Goal: Transaction & Acquisition: Purchase product/service

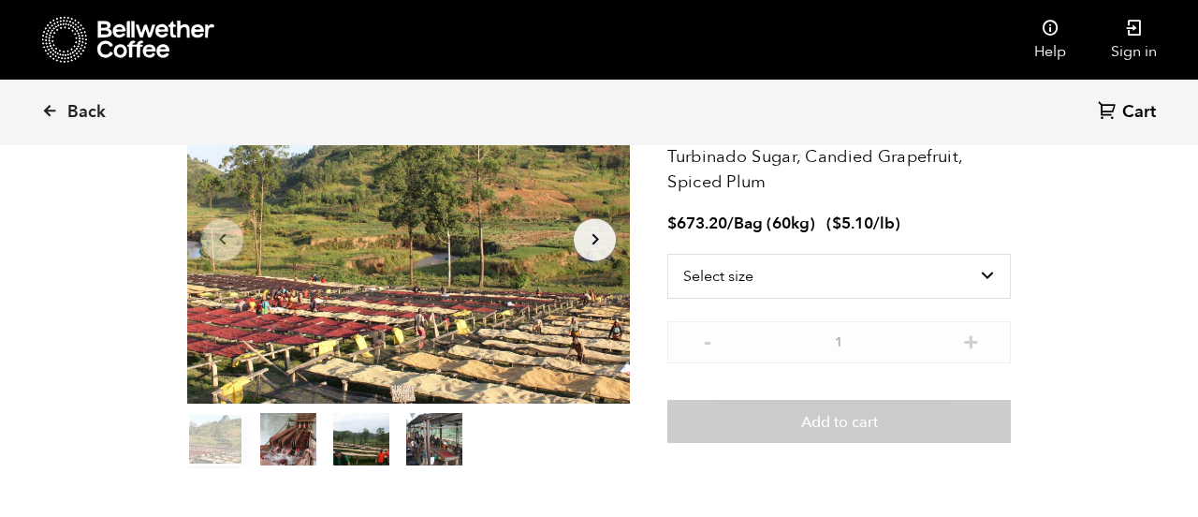
scroll to position [157, 0]
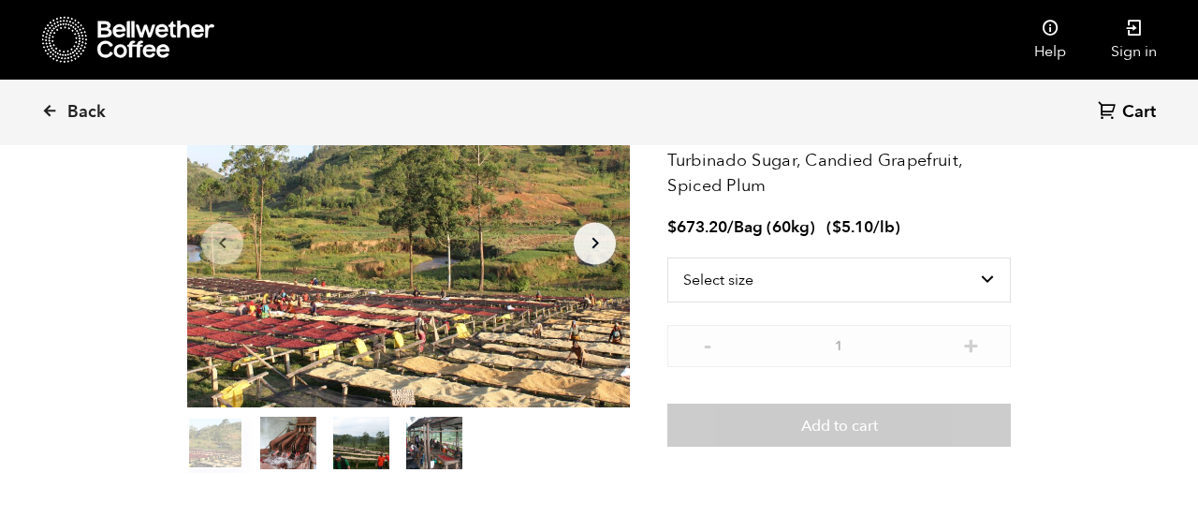
click at [71, 114] on span "Back" at bounding box center [86, 112] width 38 height 22
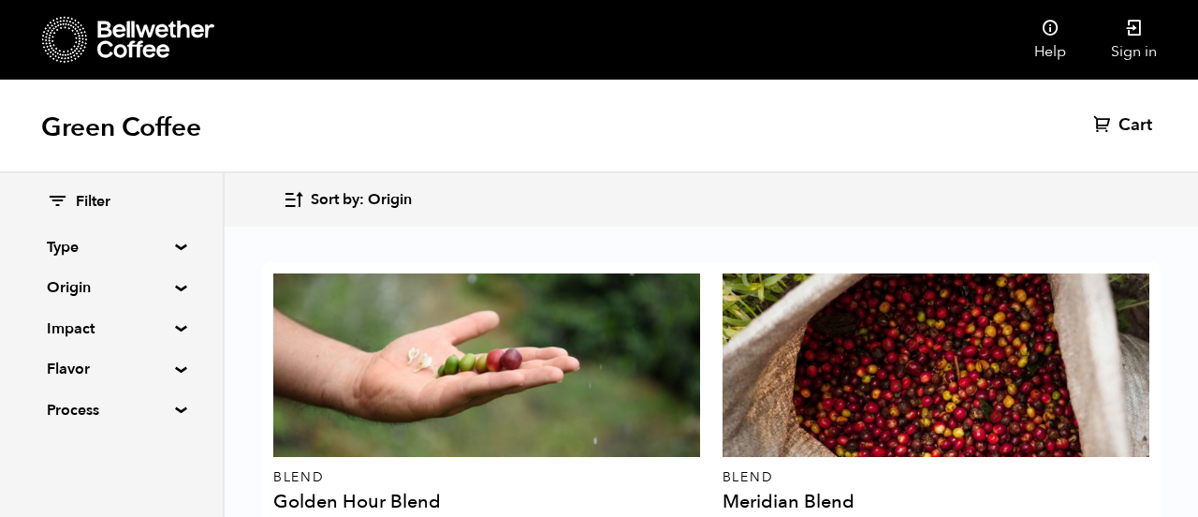
scroll to position [1235, 0]
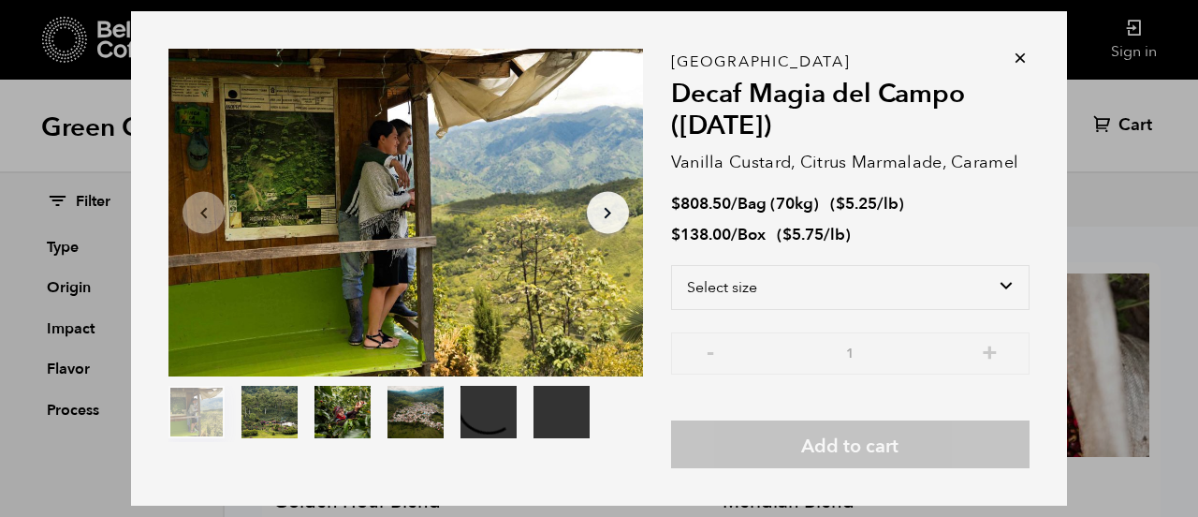
click at [1026, 67] on icon at bounding box center [1020, 58] width 19 height 19
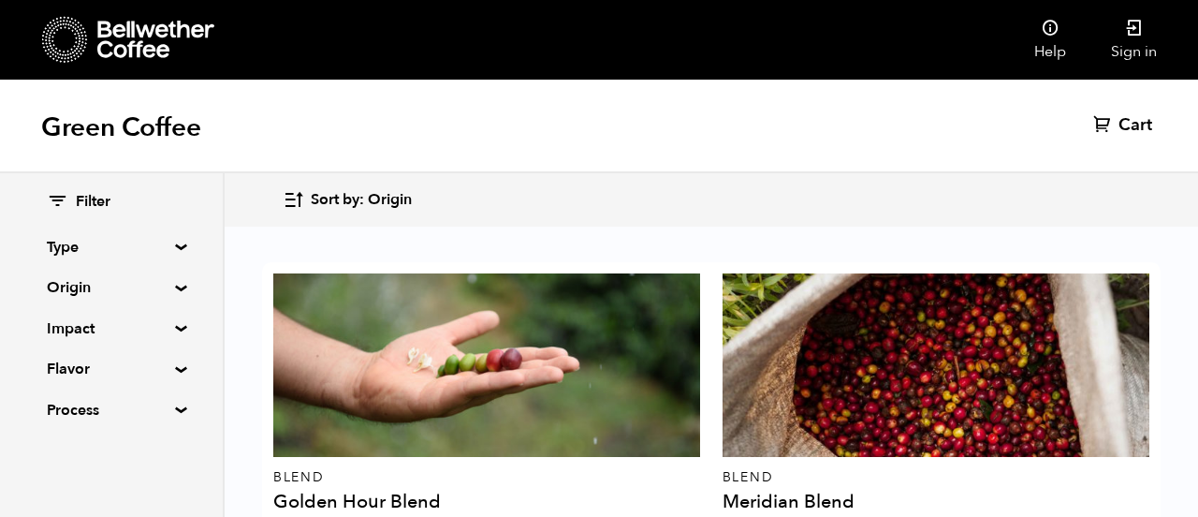
click at [1013, 99] on div "Green Coffee Cart (0)" at bounding box center [599, 127] width 1198 height 94
click at [812, 298] on div at bounding box center [935, 364] width 427 height 183
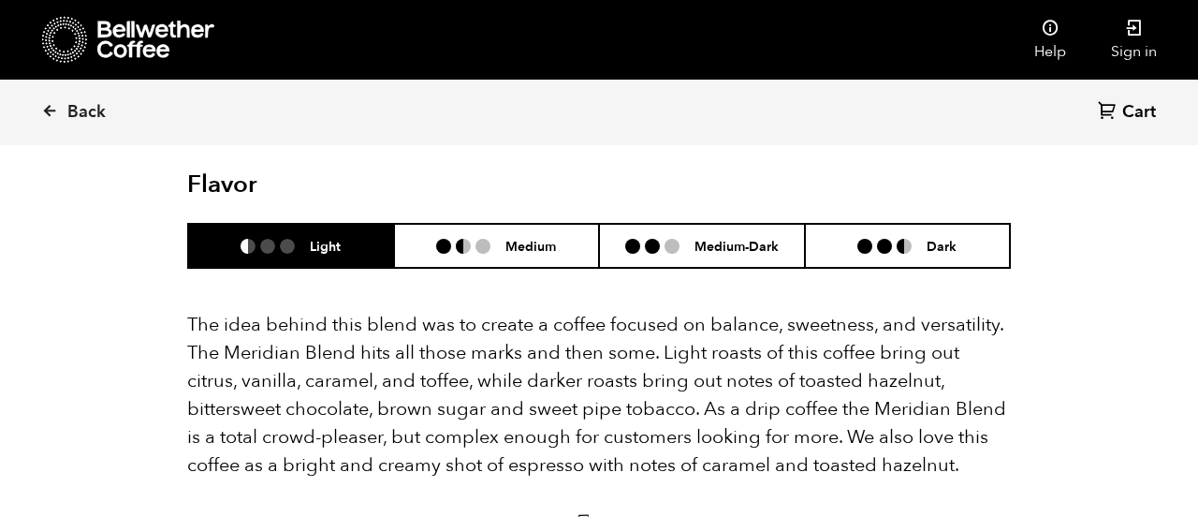
scroll to position [1085, 0]
click at [842, 225] on li "Dark" at bounding box center [908, 247] width 206 height 44
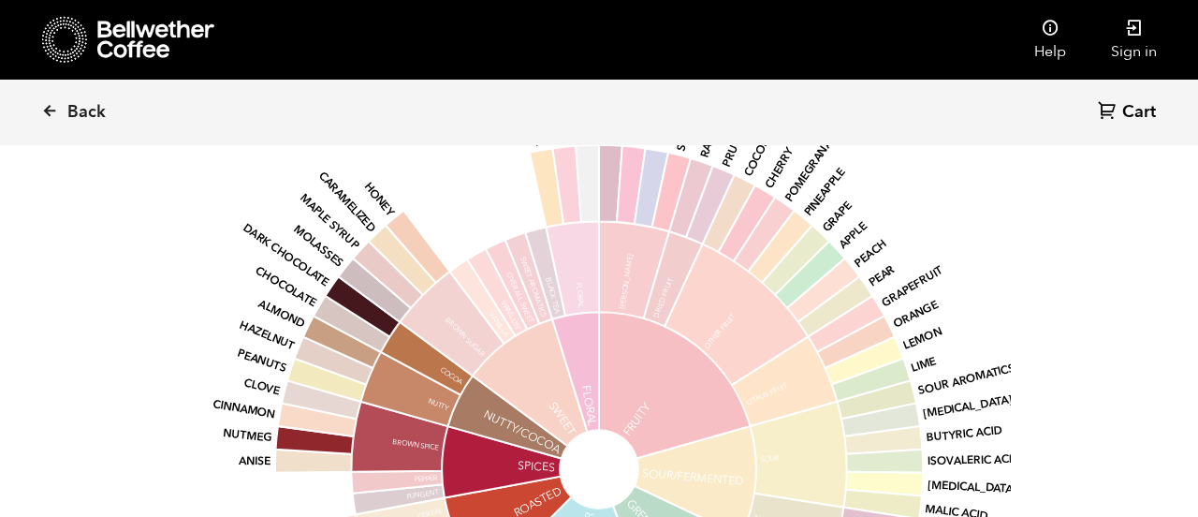
scroll to position [1549, 0]
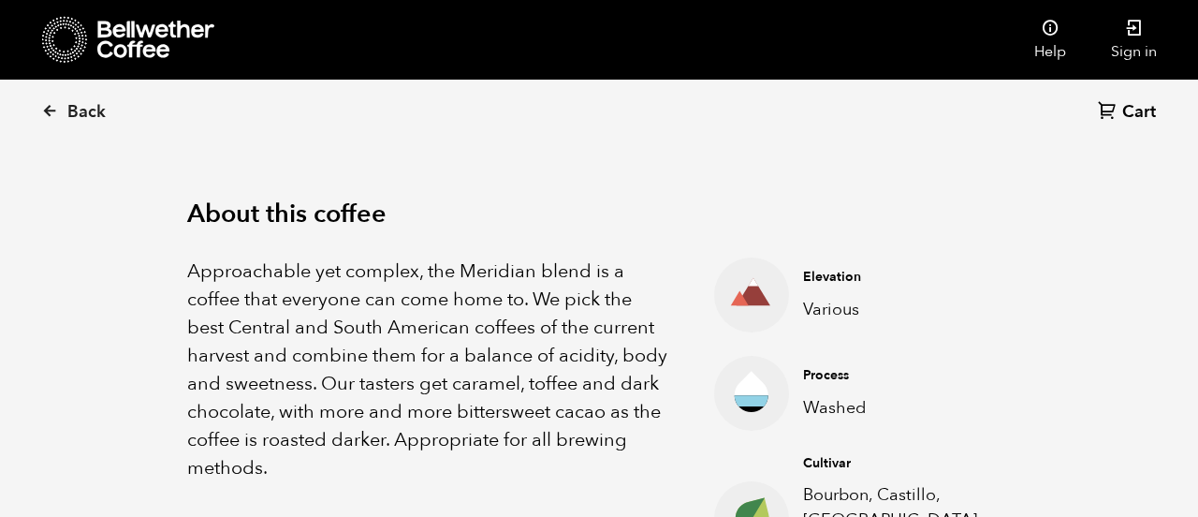
scroll to position [518, 0]
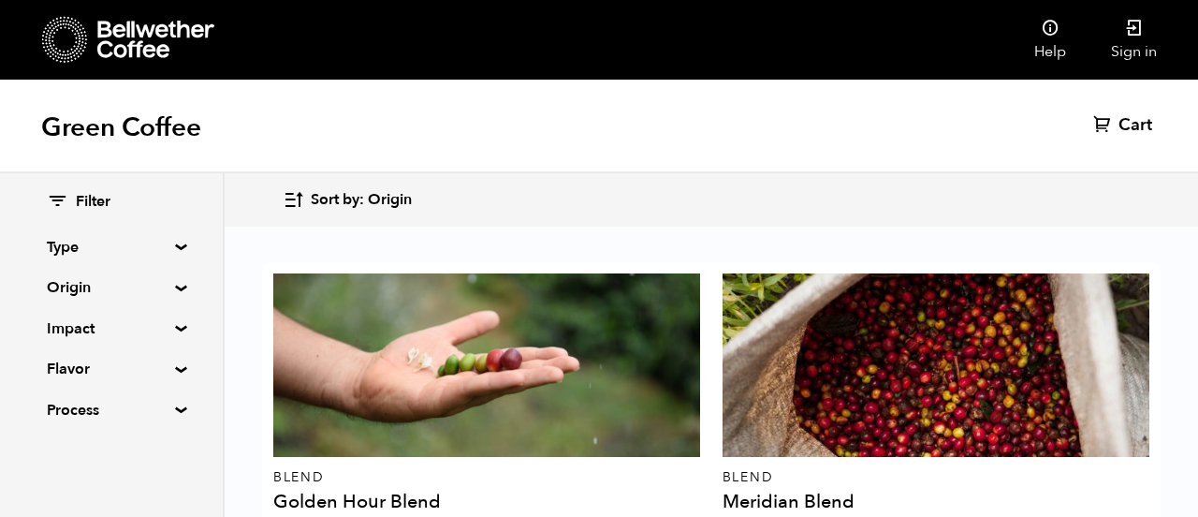
scroll to position [1344, 0]
click at [104, 284] on summary "Origin" at bounding box center [111, 287] width 129 height 22
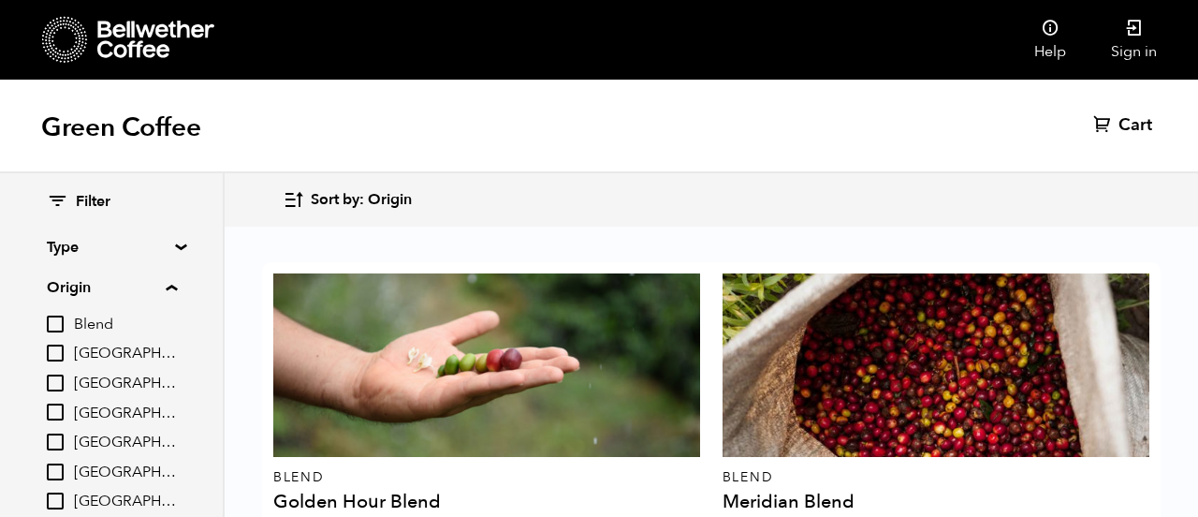
click at [57, 361] on input "Brazil" at bounding box center [55, 352] width 17 height 17
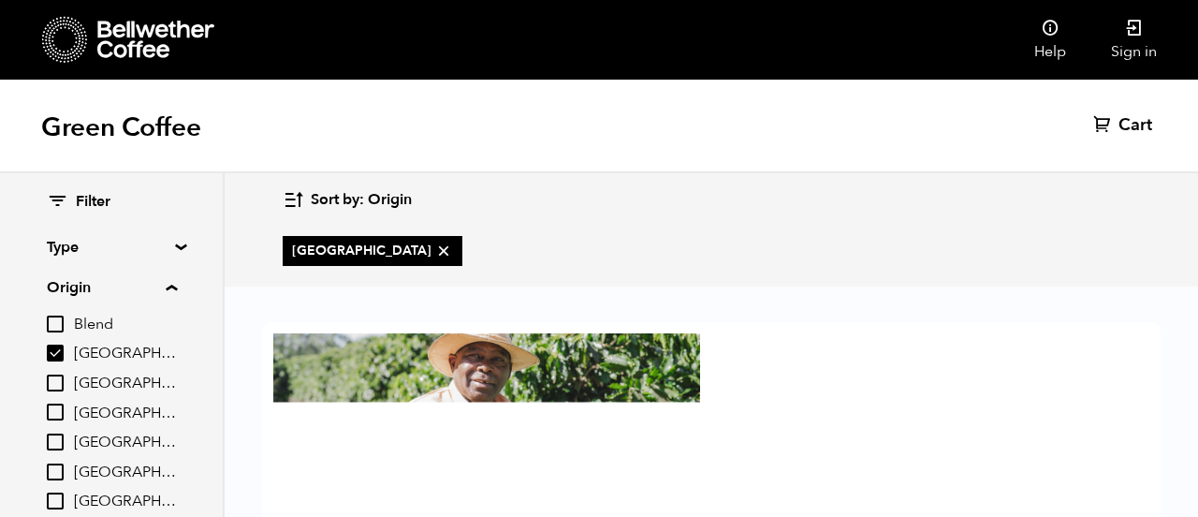
click at [56, 354] on input "Brazil" at bounding box center [55, 352] width 17 height 17
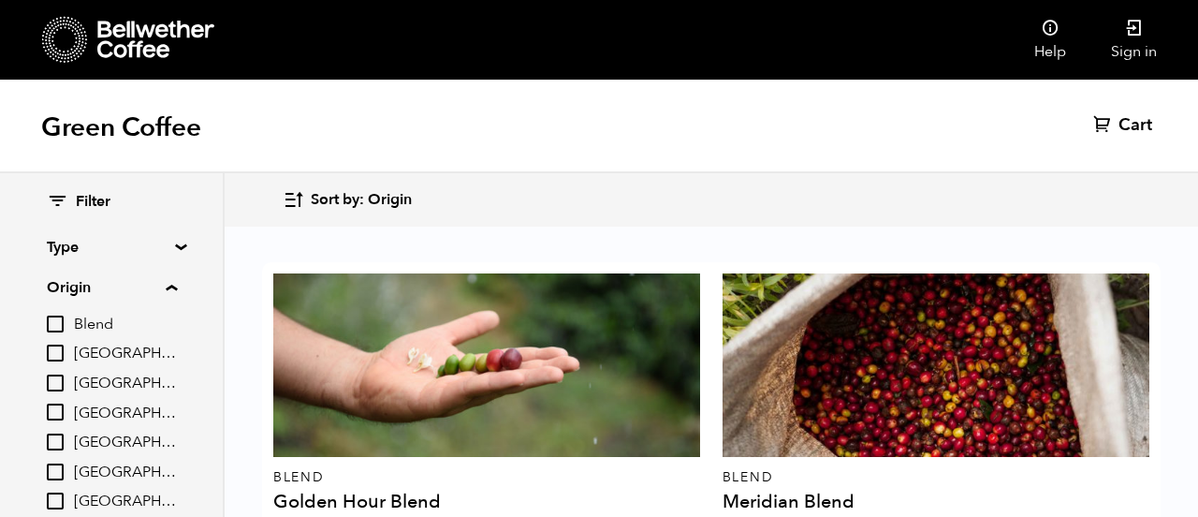
click at [52, 361] on input "Brazil" at bounding box center [55, 352] width 17 height 17
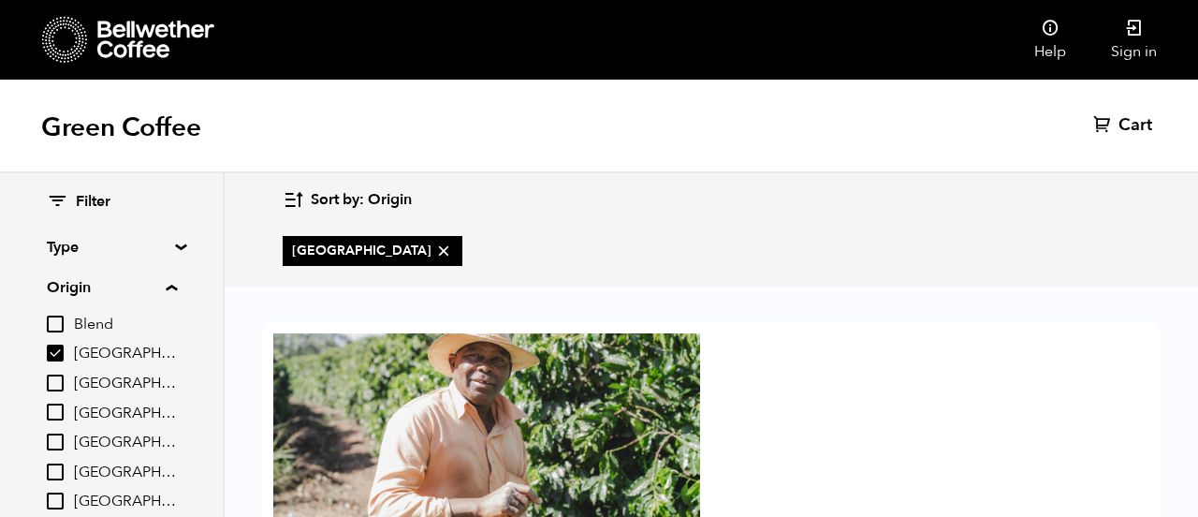
scroll to position [126, 0]
click at [444, 353] on div at bounding box center [486, 424] width 427 height 183
click at [349, 348] on div at bounding box center [486, 424] width 427 height 183
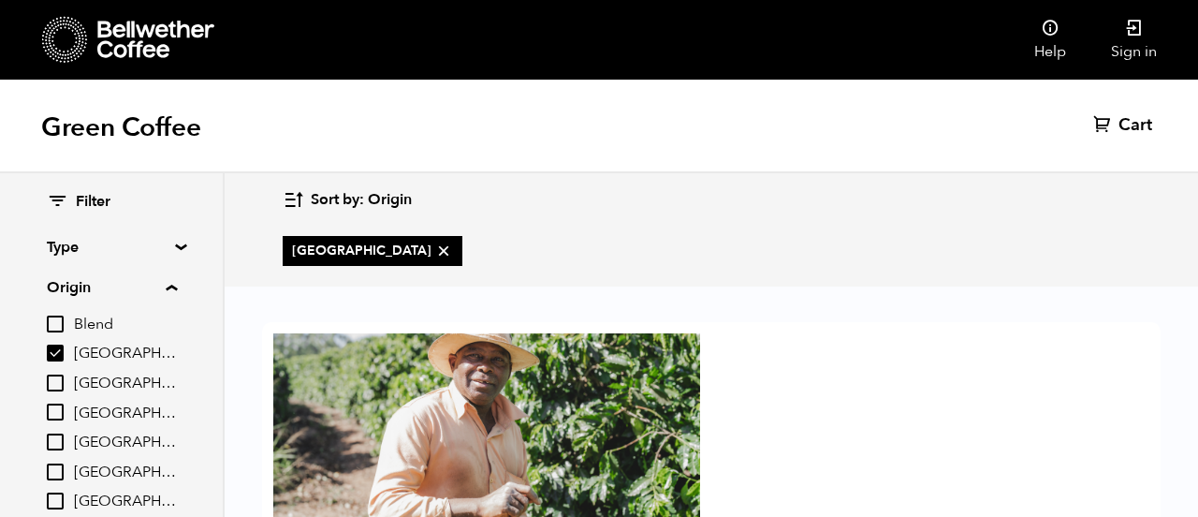
scroll to position [213, 0]
click at [55, 361] on input "[GEOGRAPHIC_DATA]" at bounding box center [55, 352] width 17 height 17
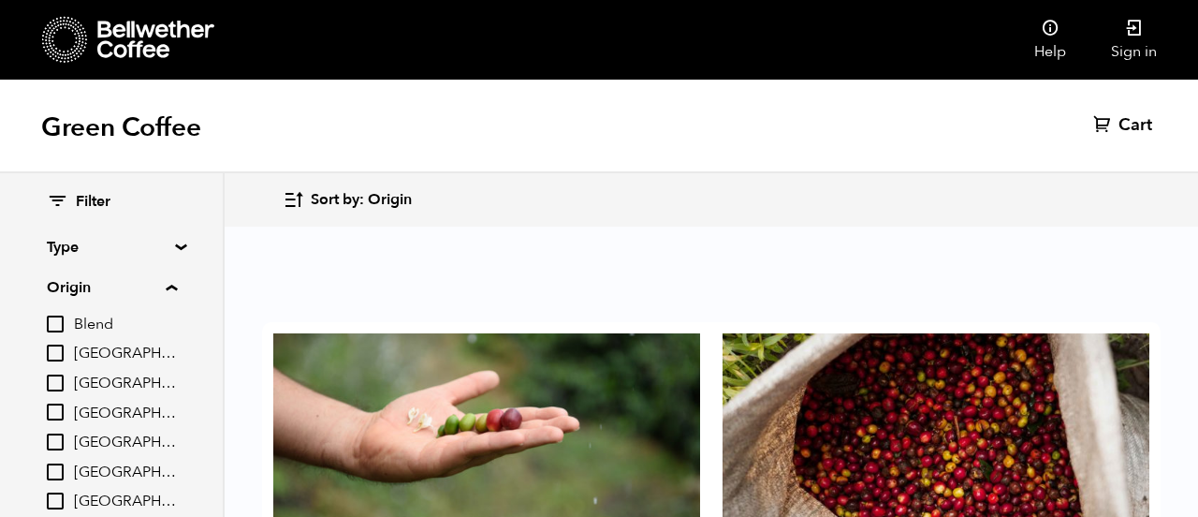
click at [57, 355] on input "[GEOGRAPHIC_DATA]" at bounding box center [55, 352] width 17 height 17
checkbox input "true"
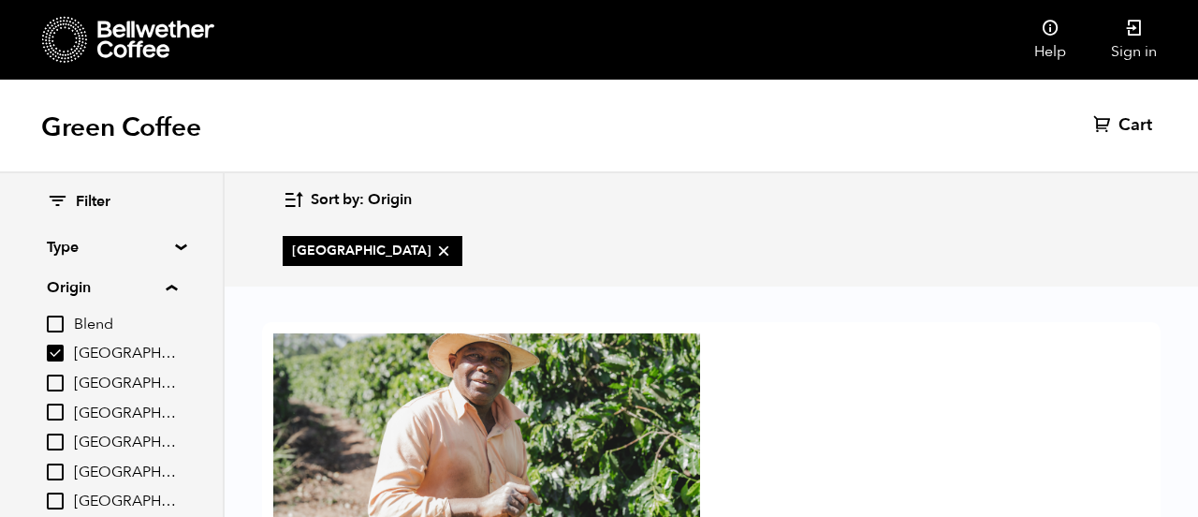
click at [804, 417] on div "Brazil Parceiros do Cafe (APR 25) From $ 6.15 /lb Almond Wafer, Chocolate Ganac…" at bounding box center [711, 515] width 898 height 386
click at [408, 438] on div "Brazil Parceiros do Cafe (APR 25) From $ 6.15 /lb" at bounding box center [486, 468] width 427 height 270
click at [434, 255] on icon at bounding box center [443, 250] width 19 height 19
click at [332, 333] on div at bounding box center [486, 424] width 427 height 183
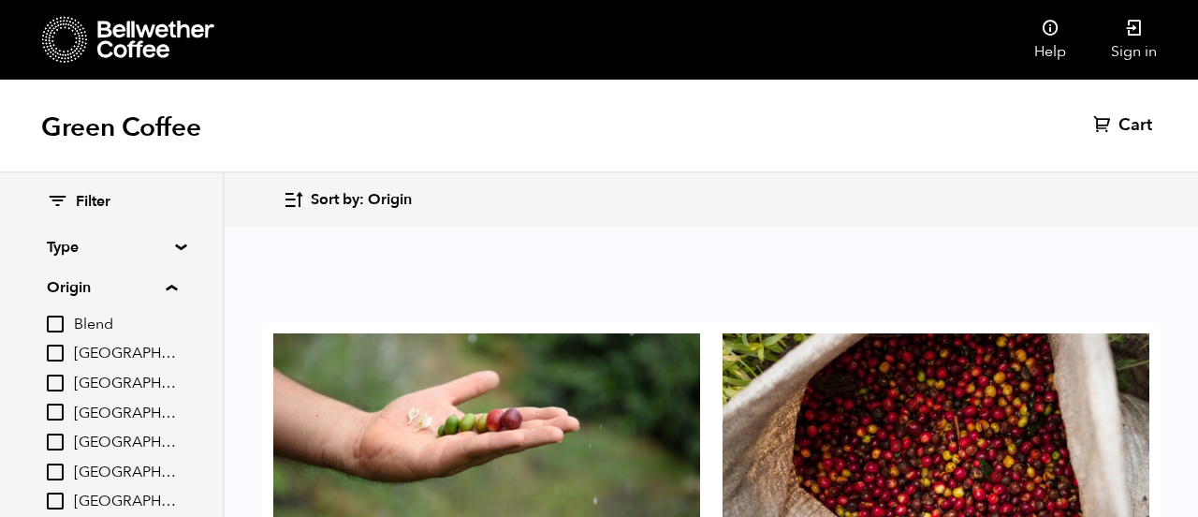
click at [329, 333] on div at bounding box center [486, 424] width 427 height 183
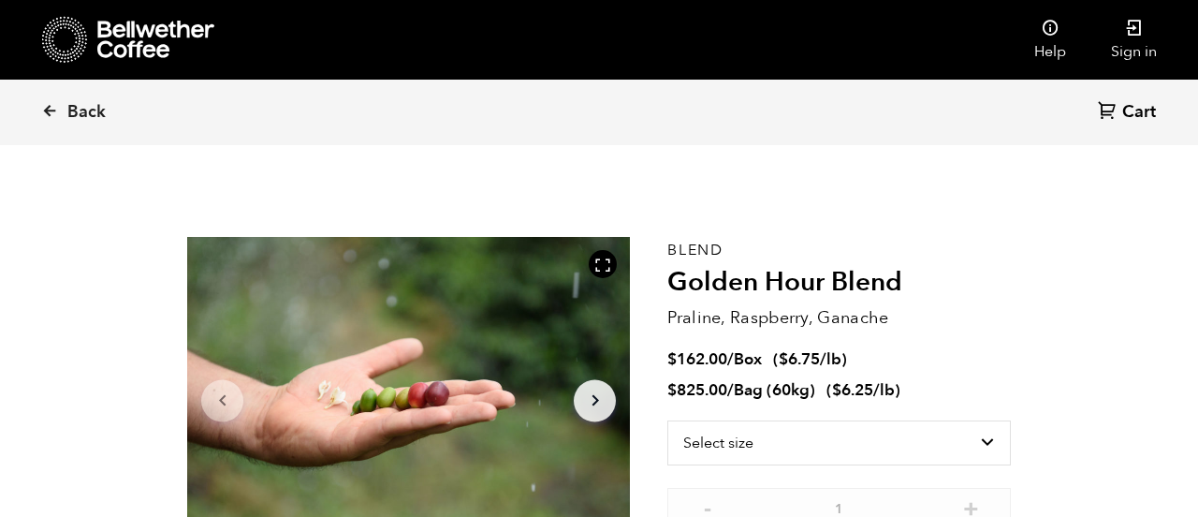
scroll to position [814, 801]
click at [48, 113] on icon at bounding box center [49, 110] width 17 height 17
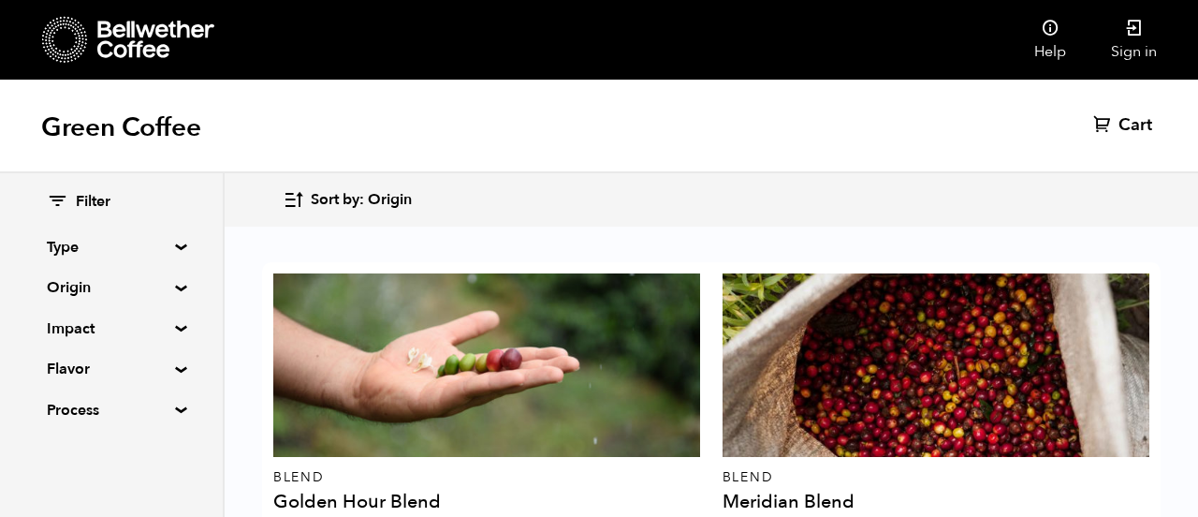
scroll to position [404, 0]
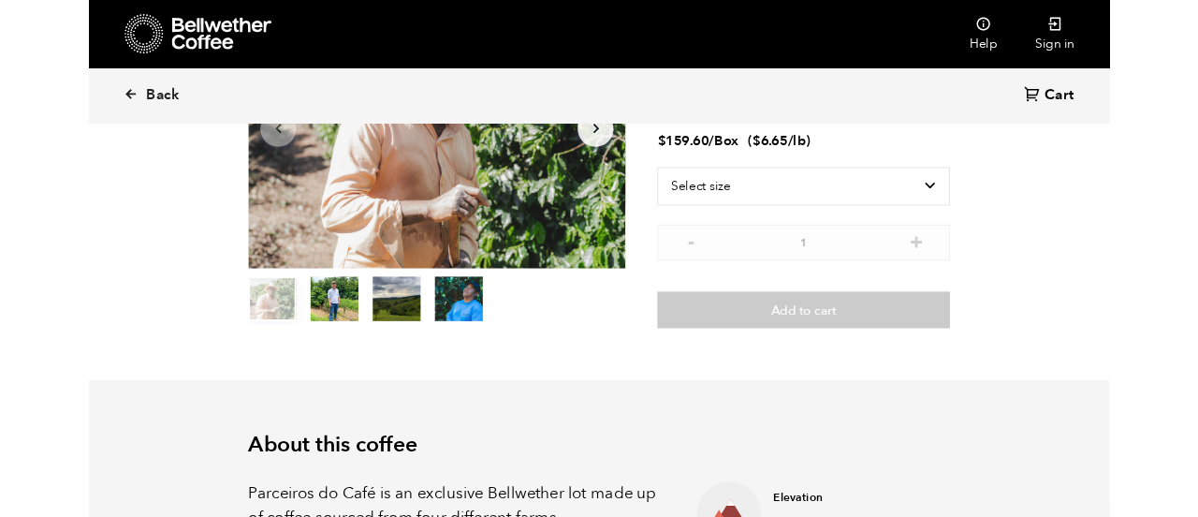
scroll to position [158, 0]
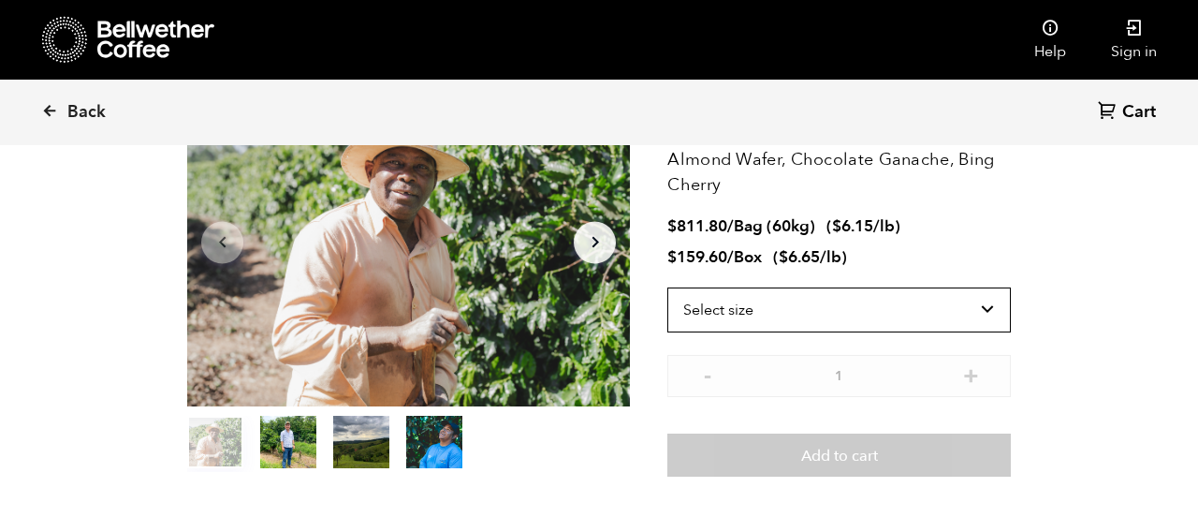
click at [765, 315] on select "Select size Bag (60kg) (132 lbs) Box (24 lbs)" at bounding box center [838, 309] width 343 height 45
select select "bag-3"
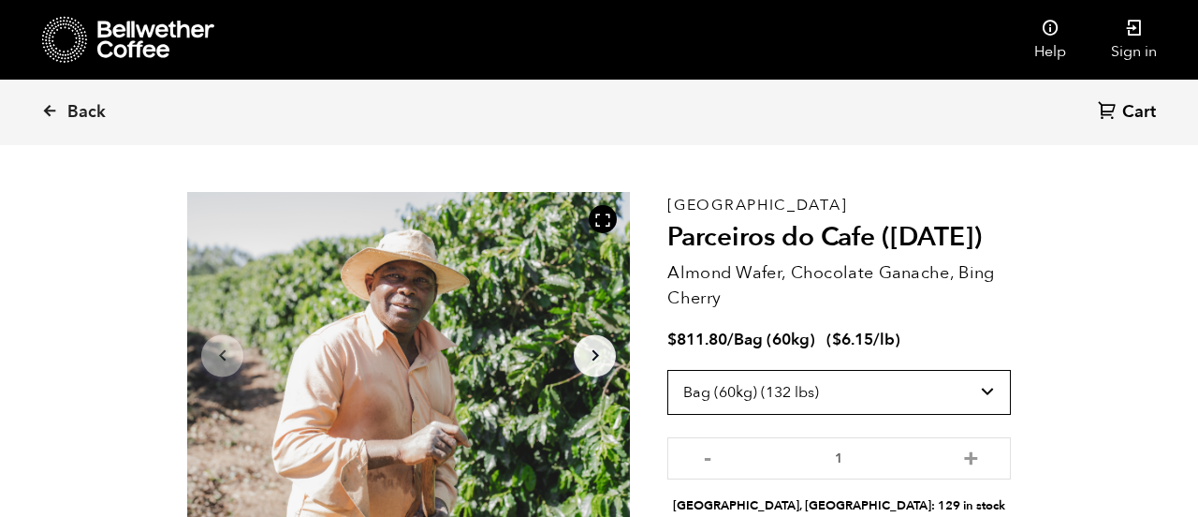
scroll to position [45, 0]
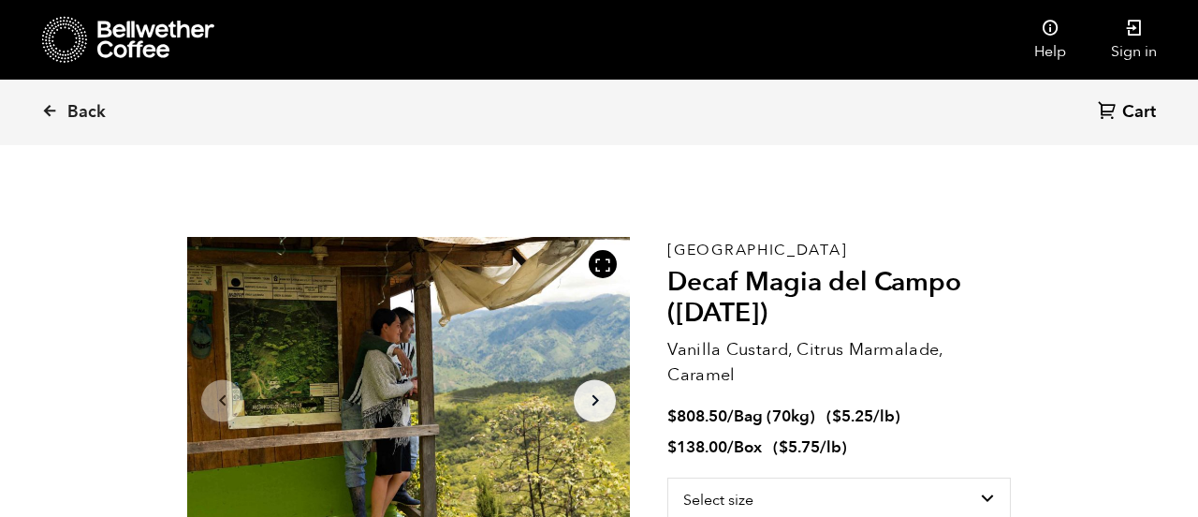
scroll to position [814, 801]
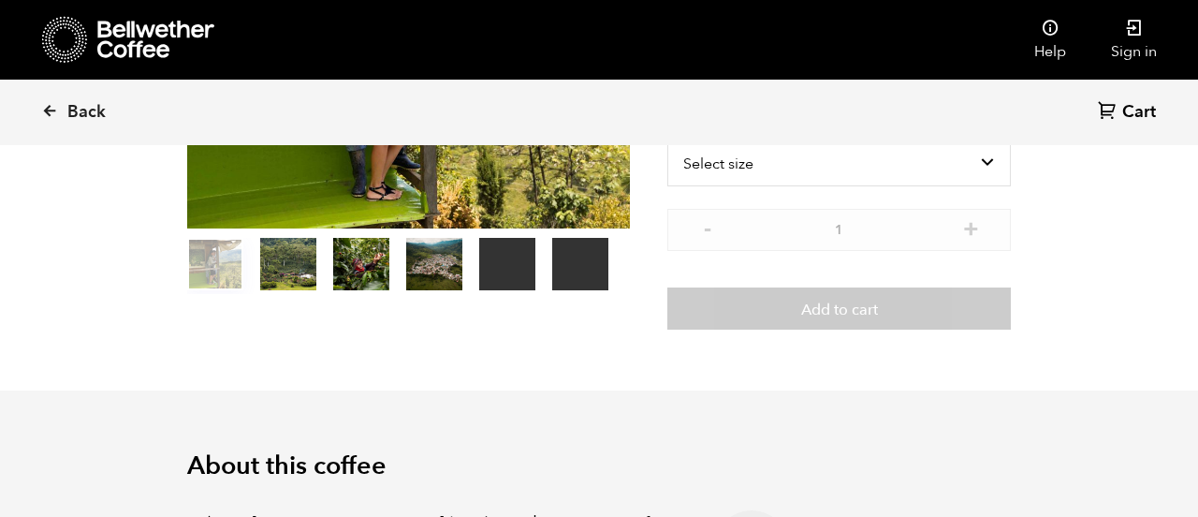
scroll to position [275, 0]
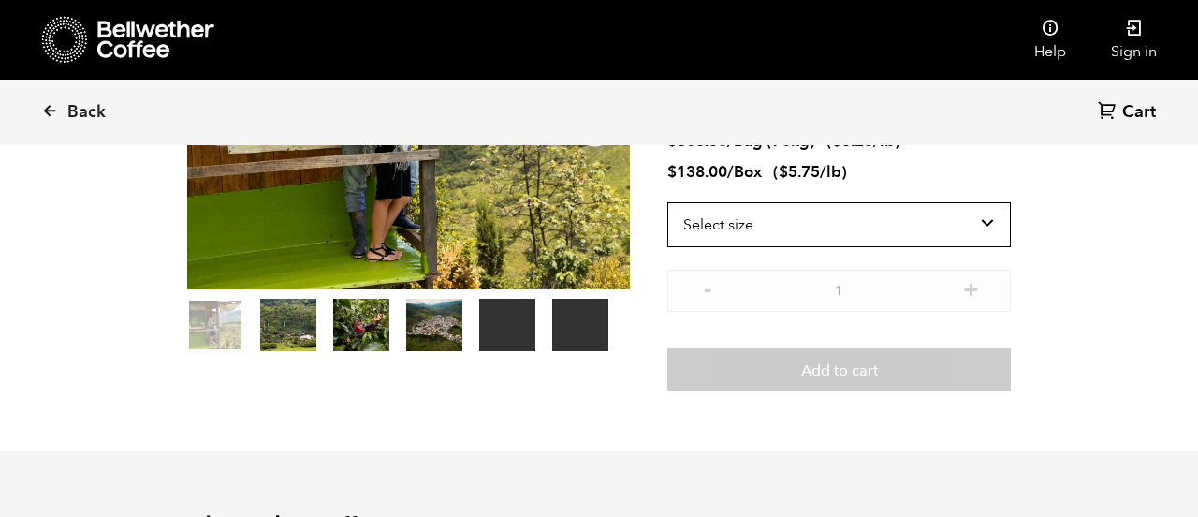
click at [992, 220] on select "Select size Bag (70kg) (154 lbs) Box (24 lbs)" at bounding box center [838, 224] width 343 height 45
select select "bag"
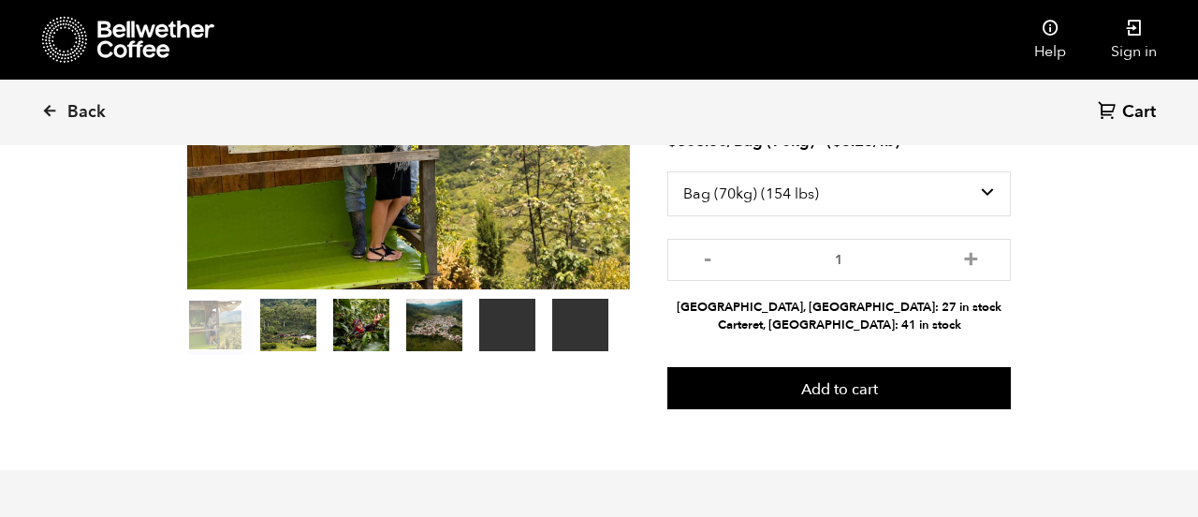
click at [914, 313] on li "Alameda, CA: 27 in stock" at bounding box center [838, 307] width 343 height 18
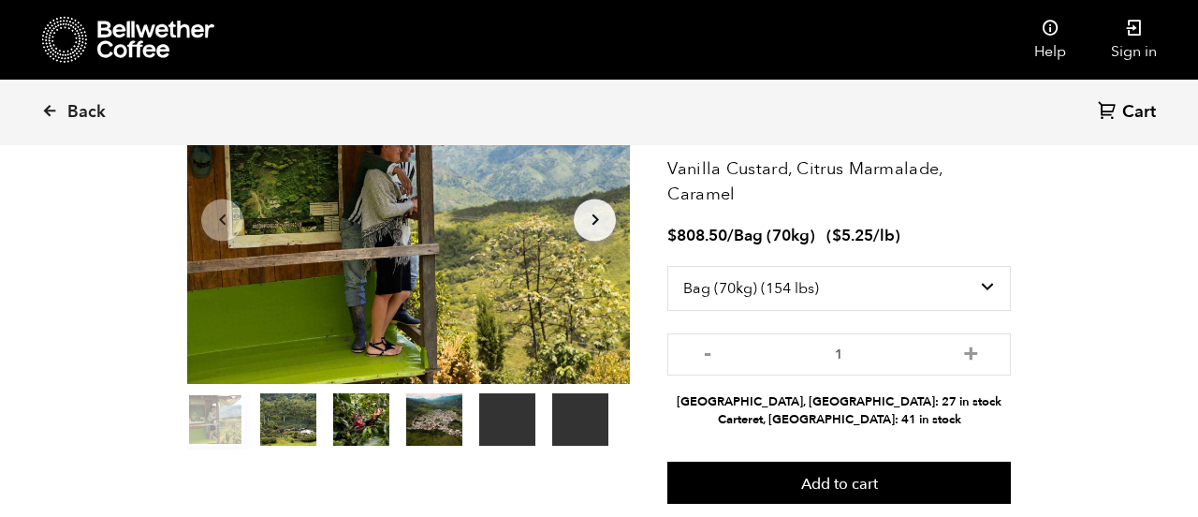
scroll to position [169, 0]
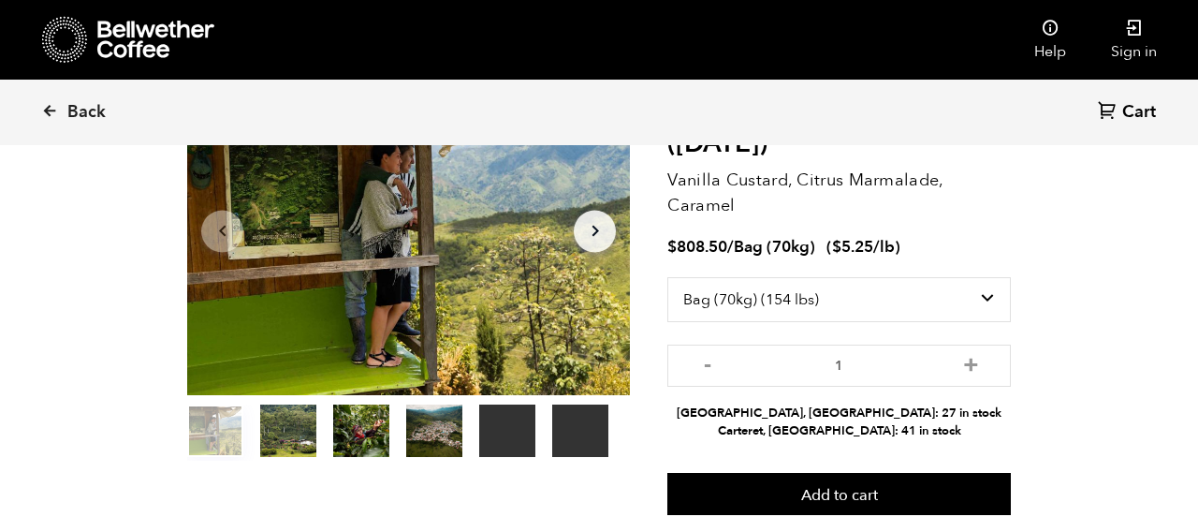
click at [974, 372] on button "+" at bounding box center [970, 363] width 23 height 19
click at [977, 362] on button "+" at bounding box center [970, 363] width 23 height 19
click at [973, 358] on button "+" at bounding box center [970, 363] width 23 height 19
click at [706, 371] on button "-" at bounding box center [706, 363] width 23 height 19
click at [709, 372] on button "-" at bounding box center [706, 363] width 23 height 19
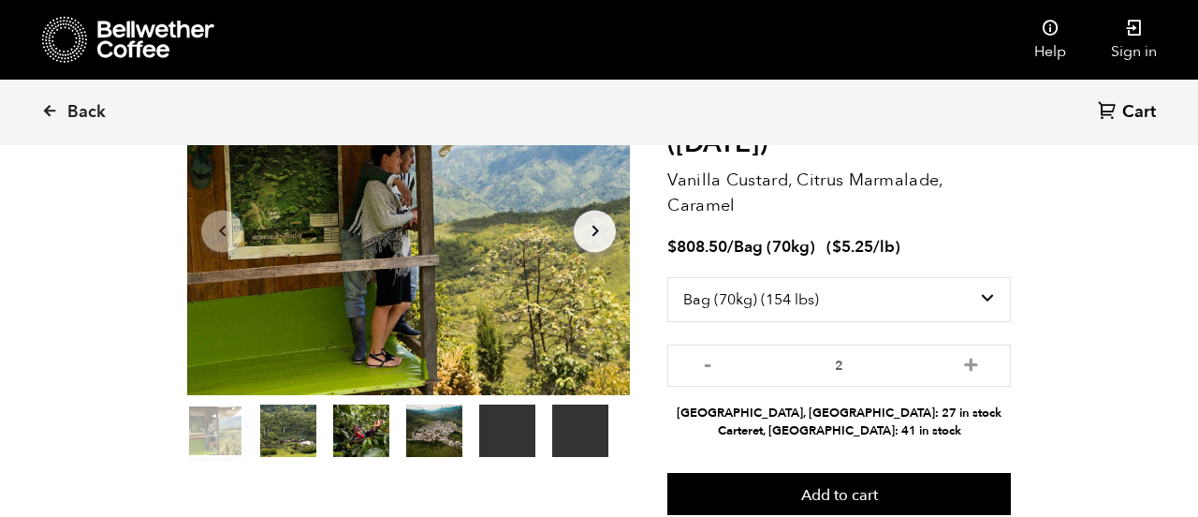
click at [706, 371] on button "-" at bounding box center [706, 363] width 23 height 19
type input "1"
click at [94, 48] on div at bounding box center [128, 40] width 172 height 48
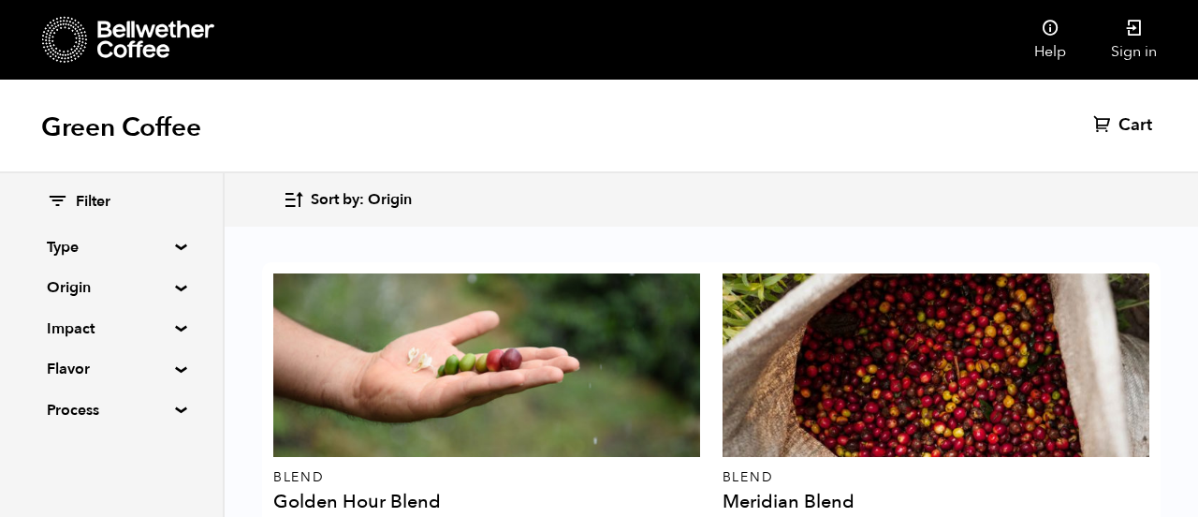
click at [170, 287] on summary "Origin" at bounding box center [111, 287] width 129 height 22
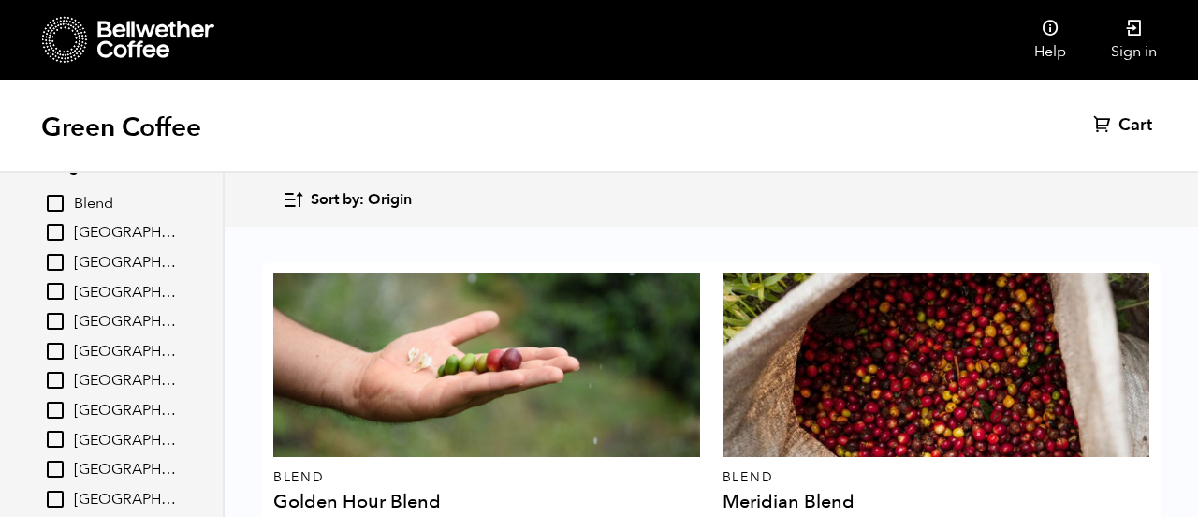
click at [58, 326] on input "[GEOGRAPHIC_DATA]" at bounding box center [55, 321] width 17 height 17
checkbox input "true"
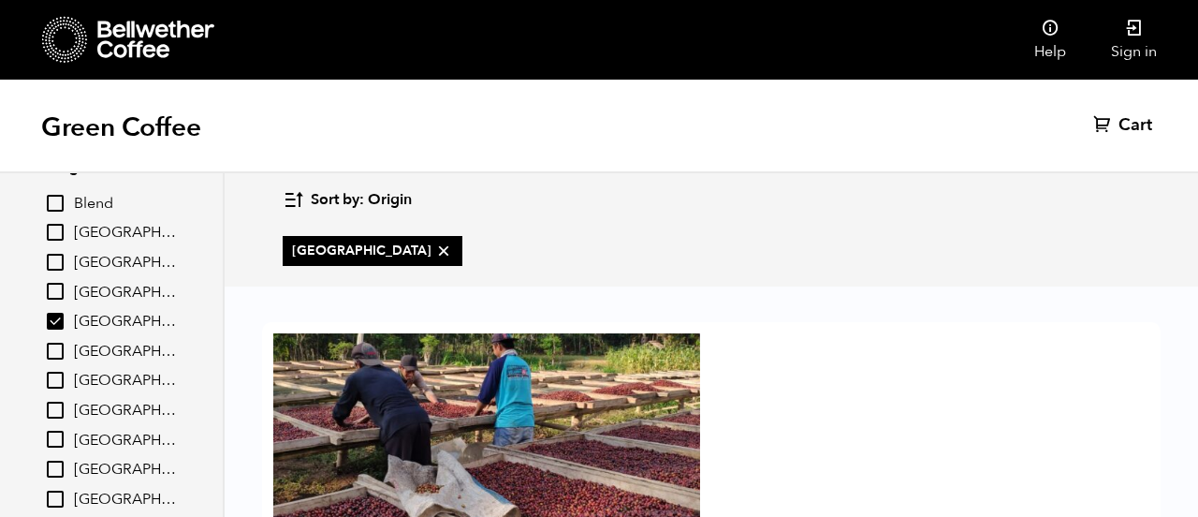
scroll to position [32, 0]
click at [528, 376] on div at bounding box center [486, 424] width 427 height 183
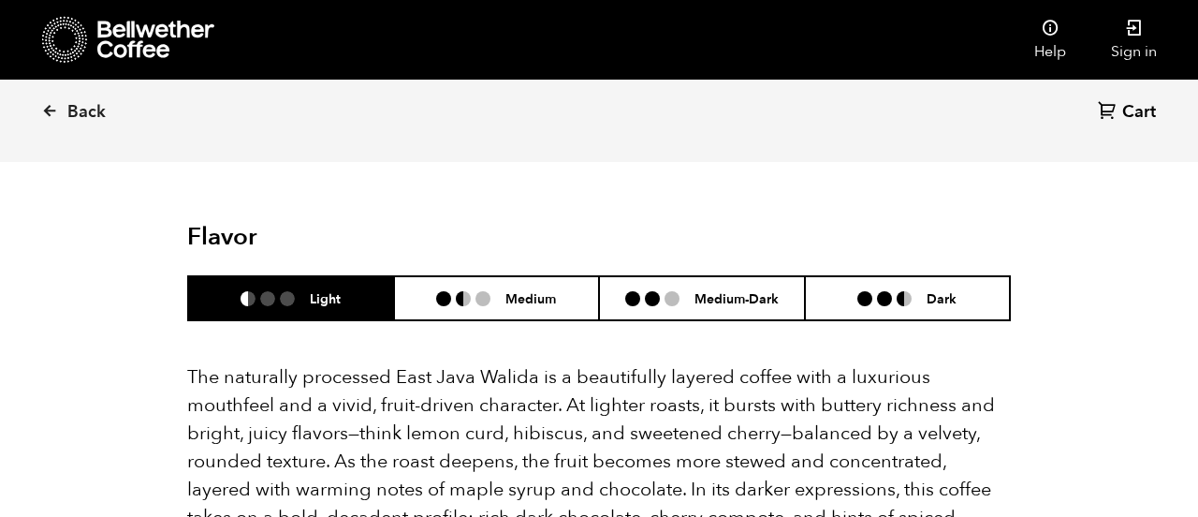
scroll to position [1170, 0]
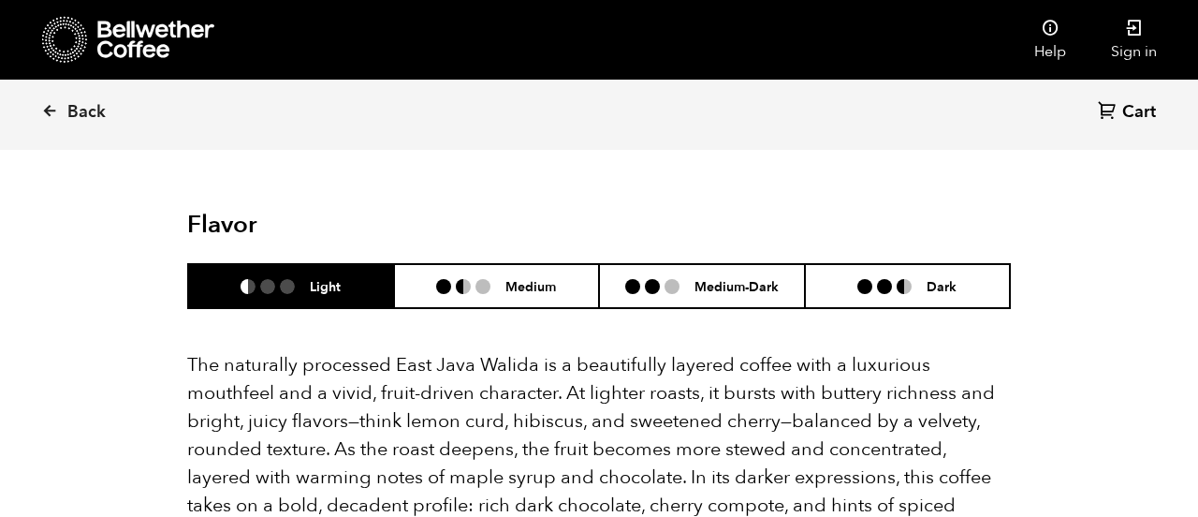
click at [756, 278] on h6 "Medium-Dark" at bounding box center [736, 286] width 84 height 16
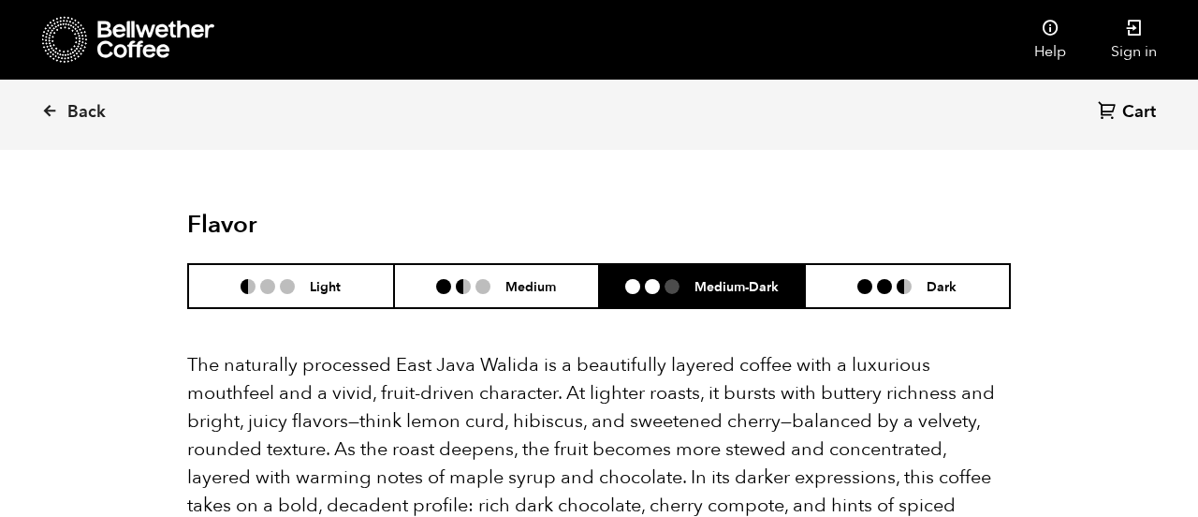
click at [894, 279] on ul at bounding box center [891, 286] width 69 height 15
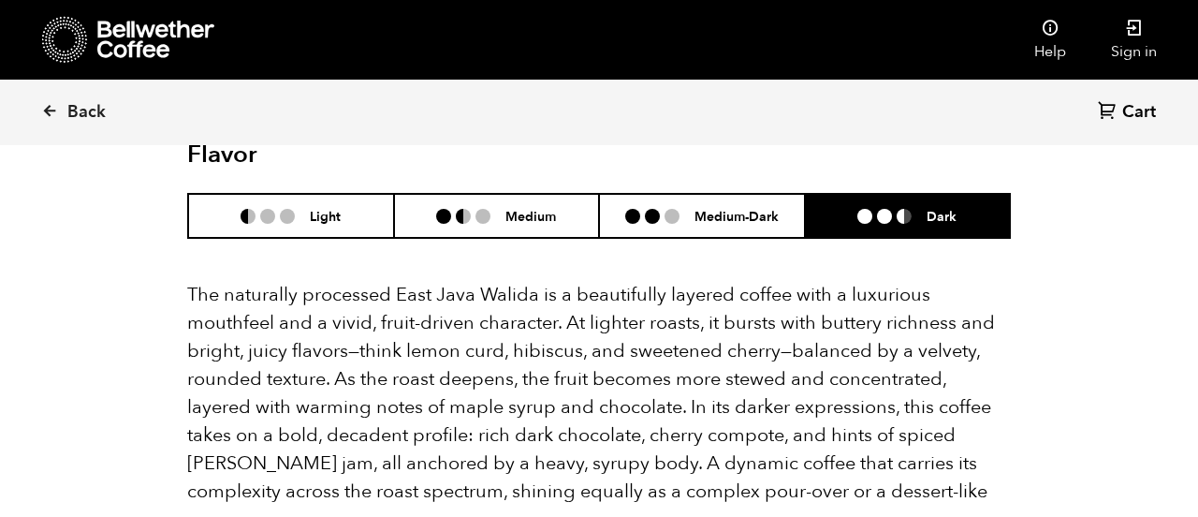
scroll to position [1237, 0]
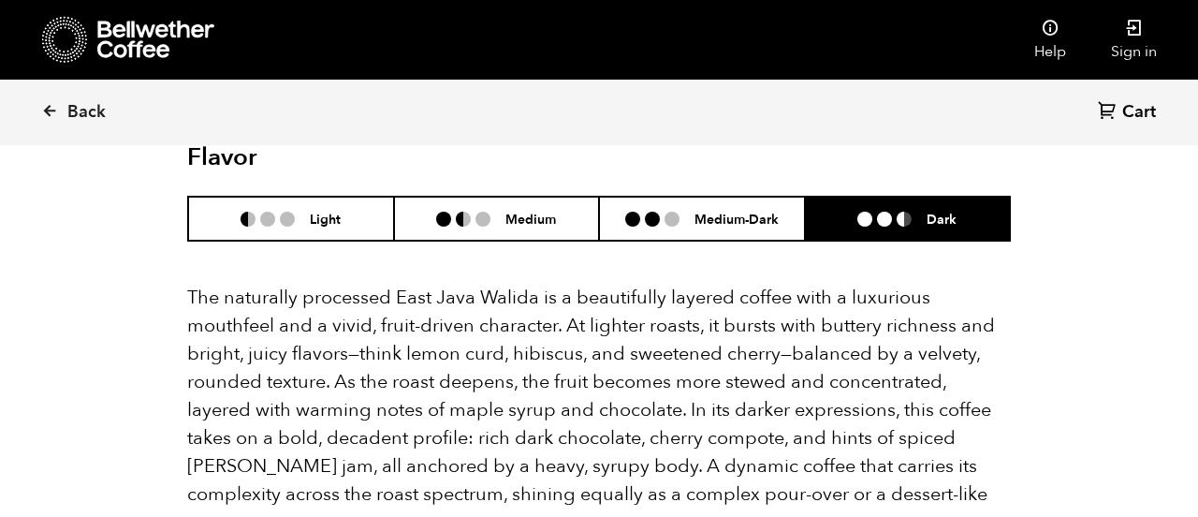
click at [462, 211] on li at bounding box center [463, 218] width 15 height 15
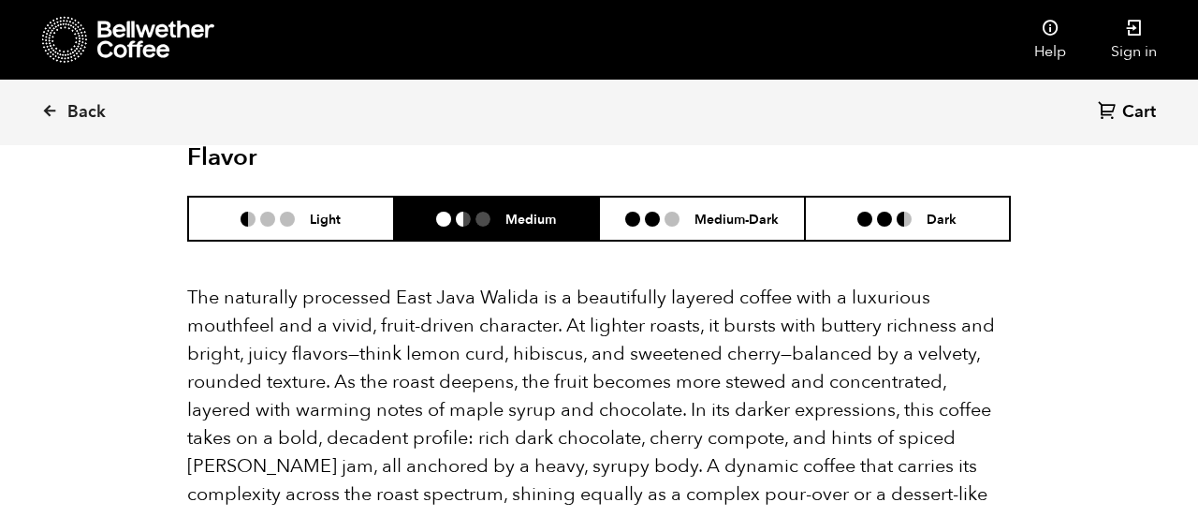
click at [324, 211] on h6 "Light" at bounding box center [325, 219] width 31 height 16
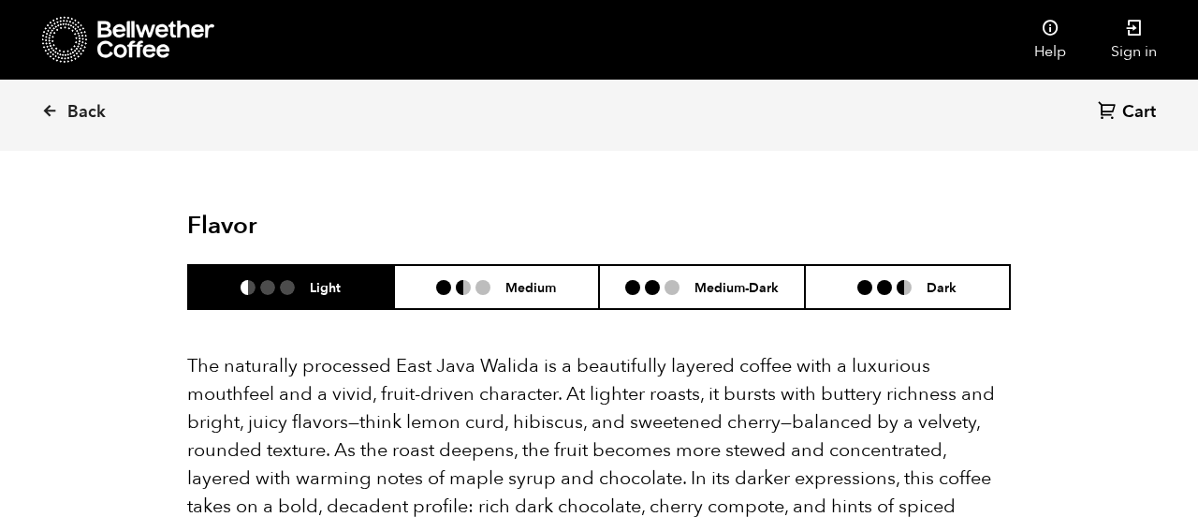
click at [531, 279] on h6 "Medium" at bounding box center [530, 287] width 51 height 16
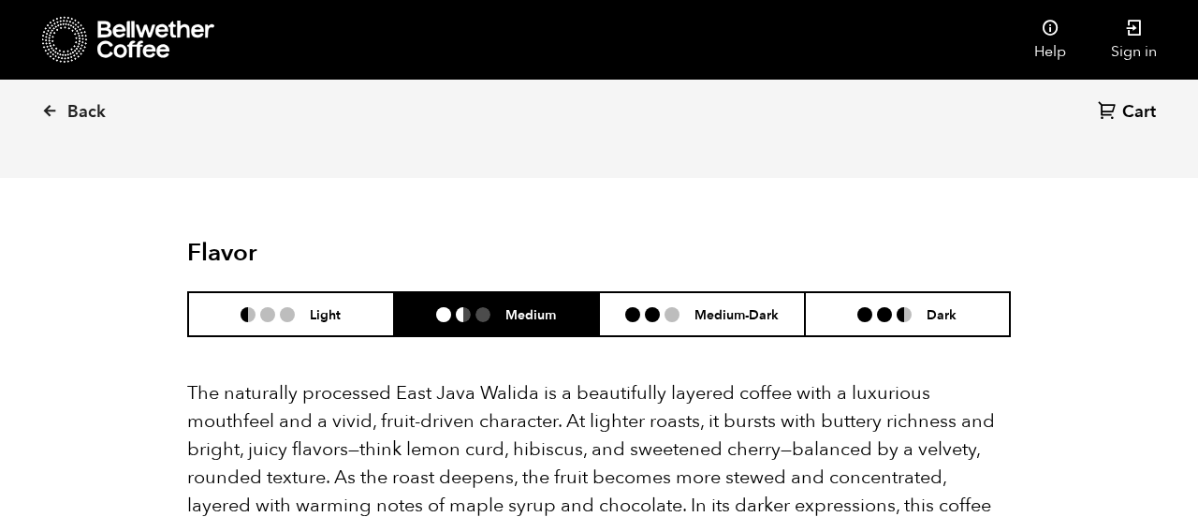
click at [655, 307] on li at bounding box center [652, 314] width 15 height 15
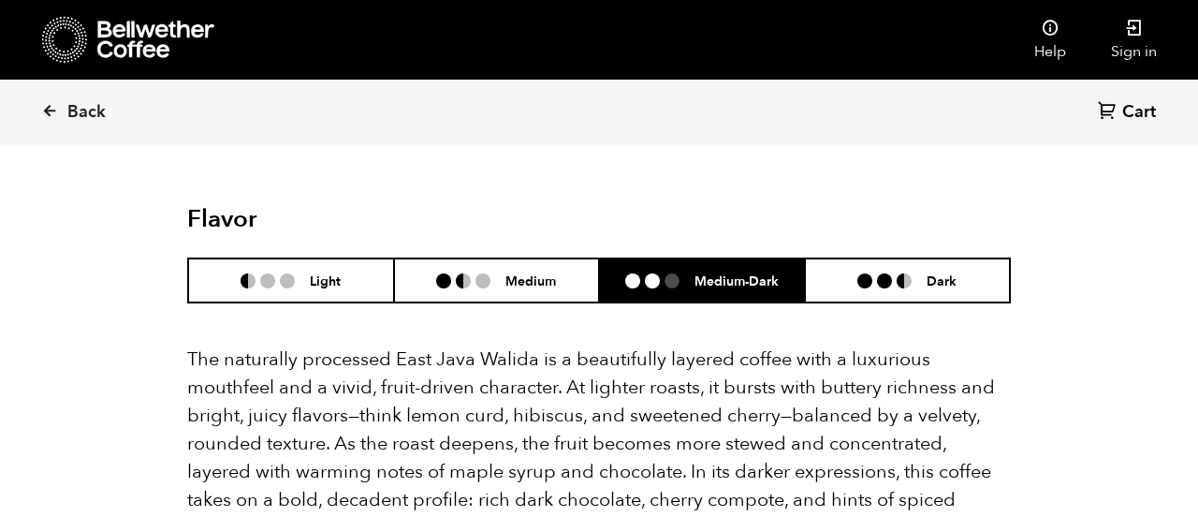
scroll to position [1176, 0]
click at [485, 272] on li at bounding box center [482, 279] width 15 height 15
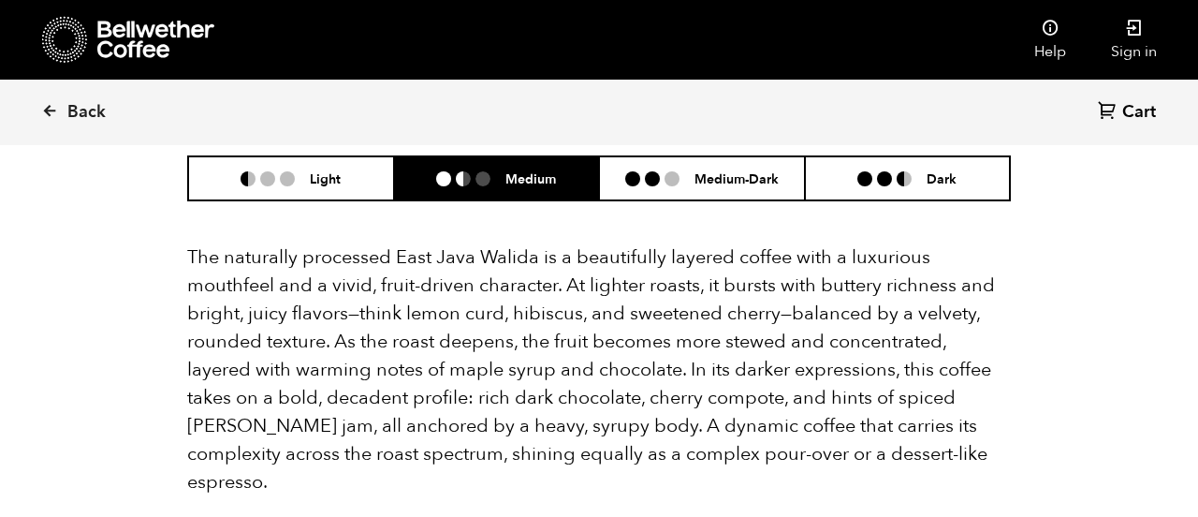
scroll to position [1216, 0]
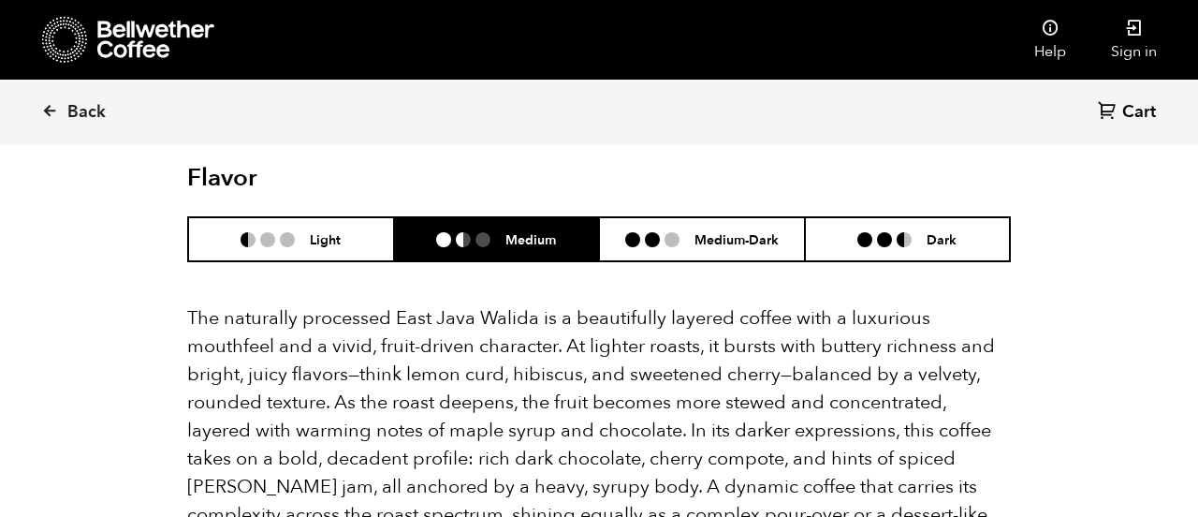
click at [333, 231] on h6 "Light" at bounding box center [325, 239] width 31 height 16
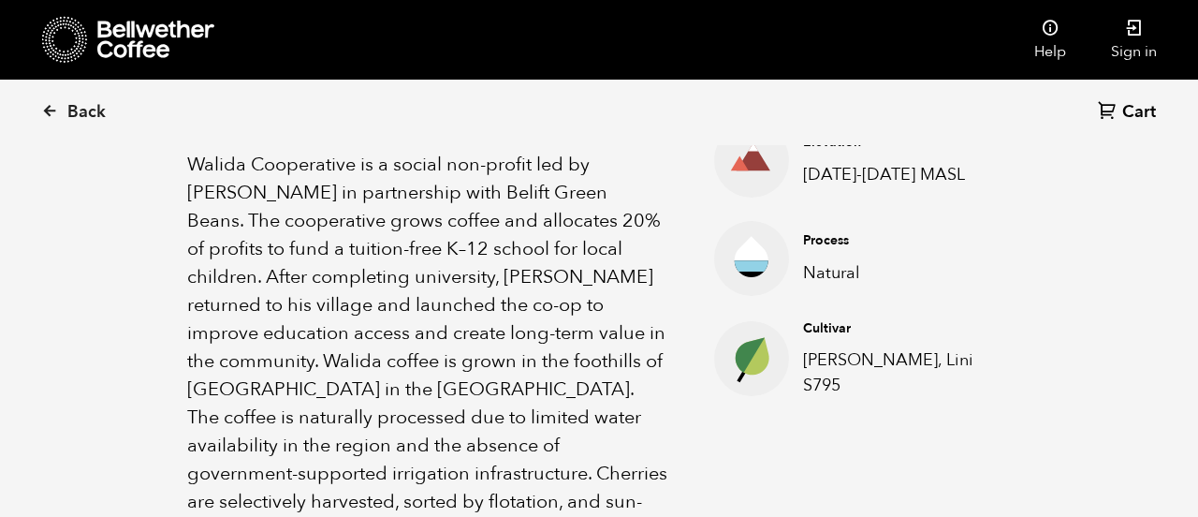
scroll to position [692, 0]
